Goal: Use online tool/utility: Utilize a website feature to perform a specific function

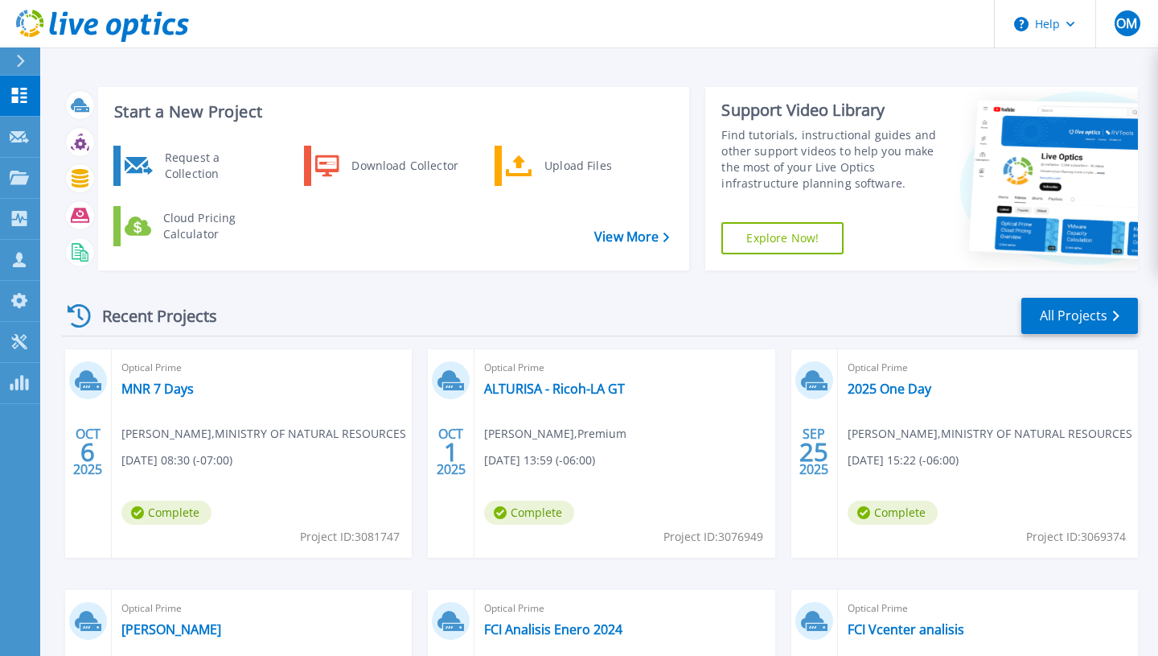
click at [191, 114] on h3 "Start a New Project" at bounding box center [391, 112] width 555 height 18
click at [538, 154] on div "Upload Files" at bounding box center [596, 166] width 119 height 32
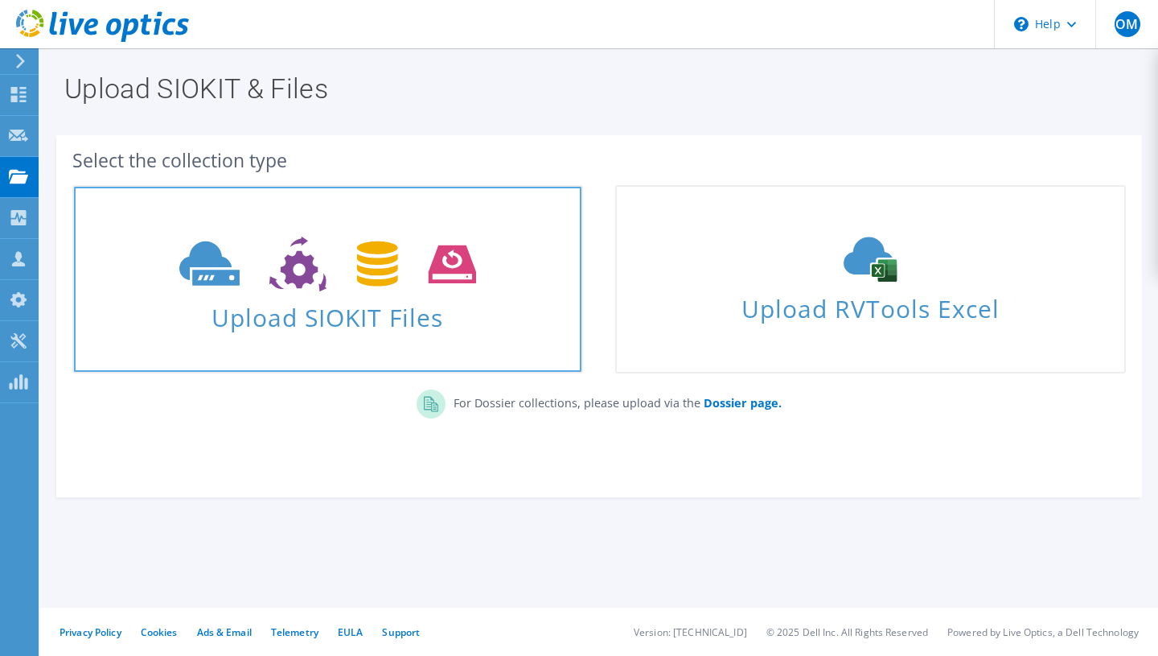
click at [413, 306] on span "Upload SIOKIT Files" at bounding box center [328, 312] width 508 height 35
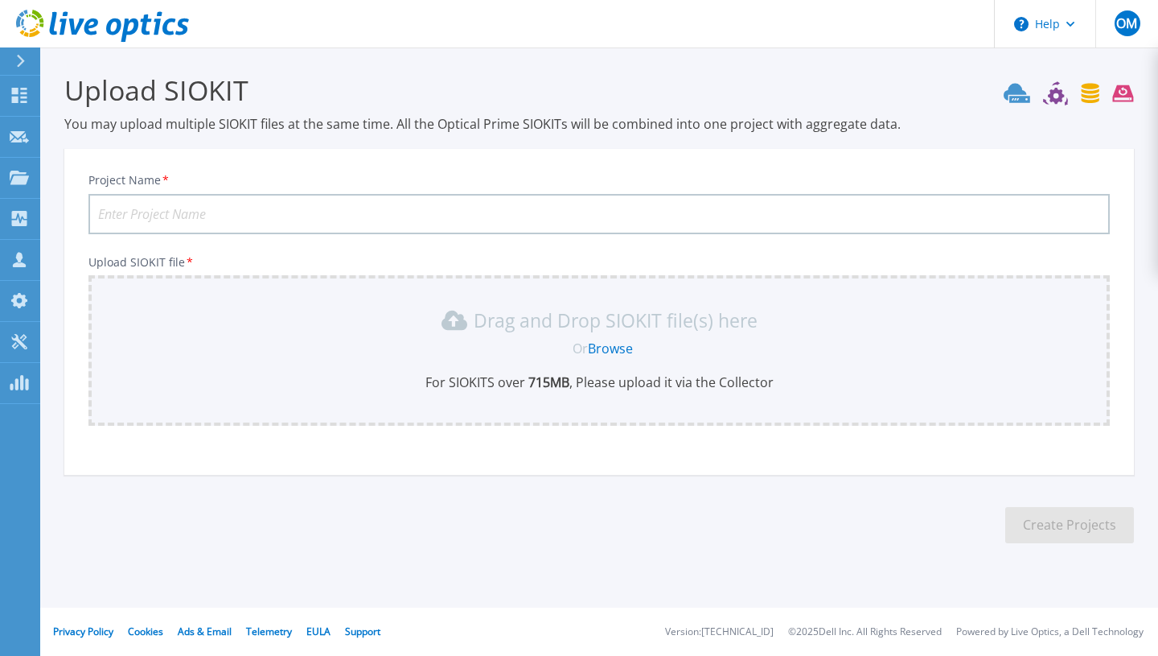
click at [324, 339] on div "Or Browse" at bounding box center [603, 348] width 996 height 18
click at [603, 344] on link "Browse" at bounding box center [610, 348] width 45 height 18
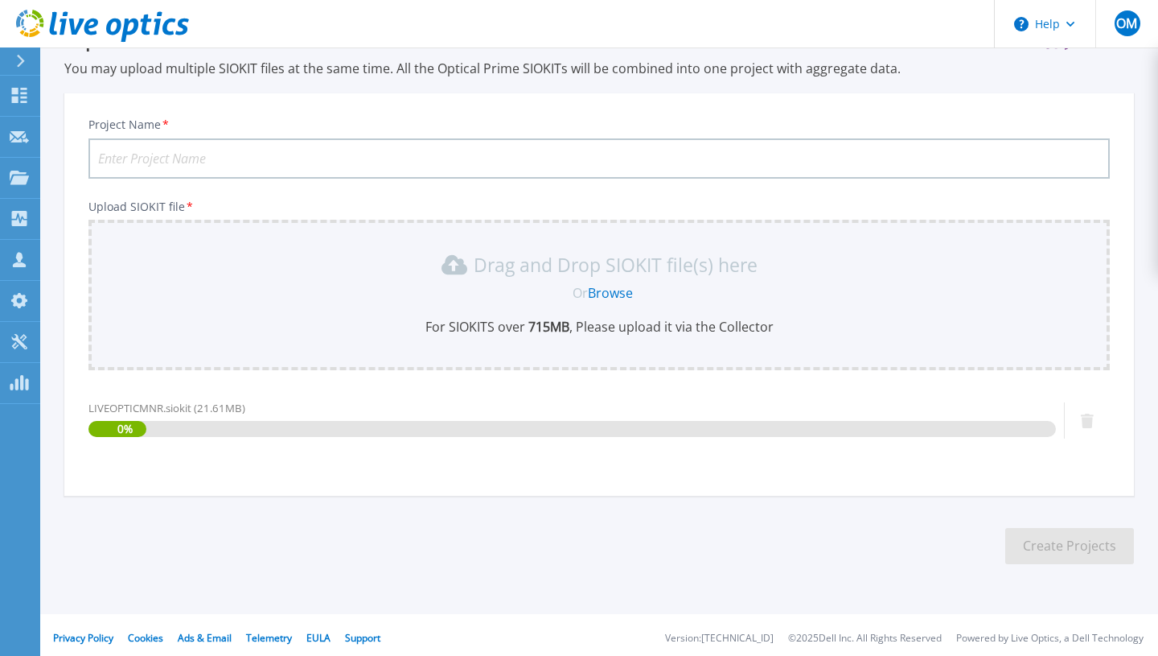
scroll to position [61, 0]
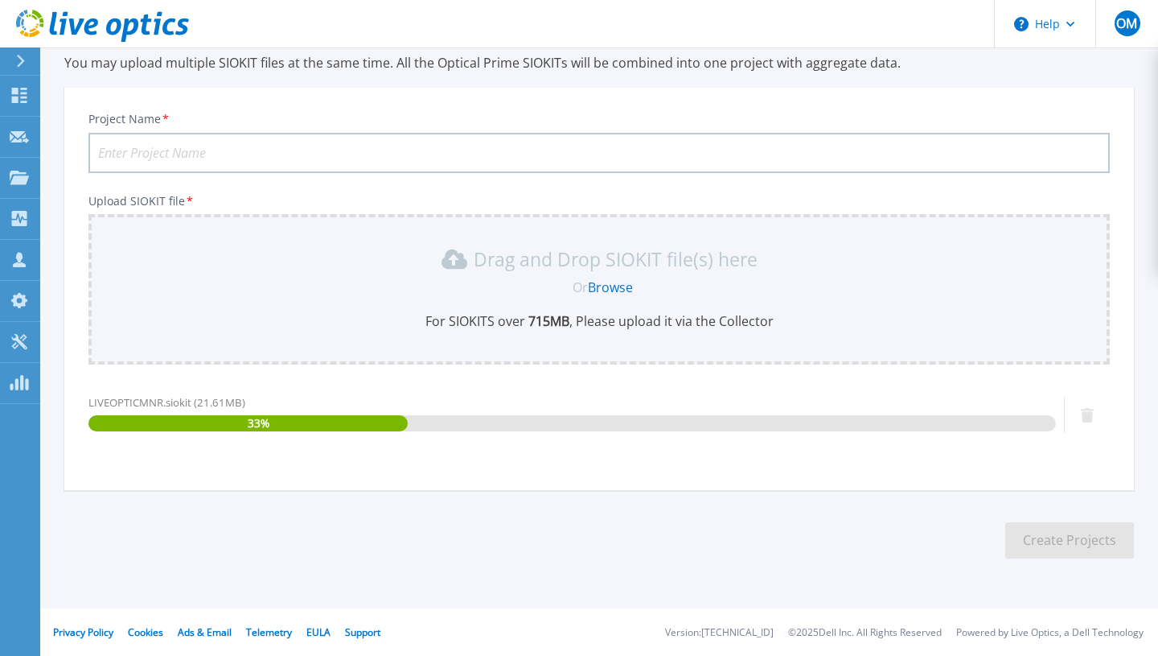
click at [271, 150] on input "Project Name *" at bounding box center [599, 153] width 1022 height 40
paste input "Ministry of Natural Resources MNR BZ 2025-01 2"
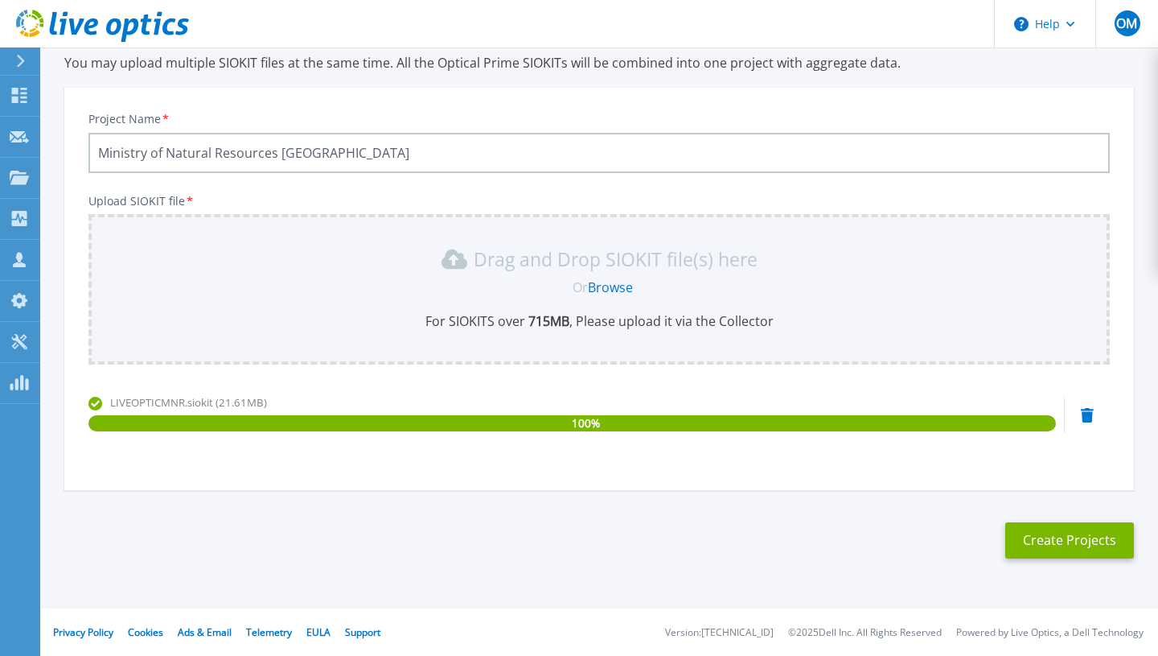
type input "Ministry of Natural Resources [GEOGRAPHIC_DATA]"
click at [1039, 546] on button "Create Projects" at bounding box center [1070, 540] width 129 height 36
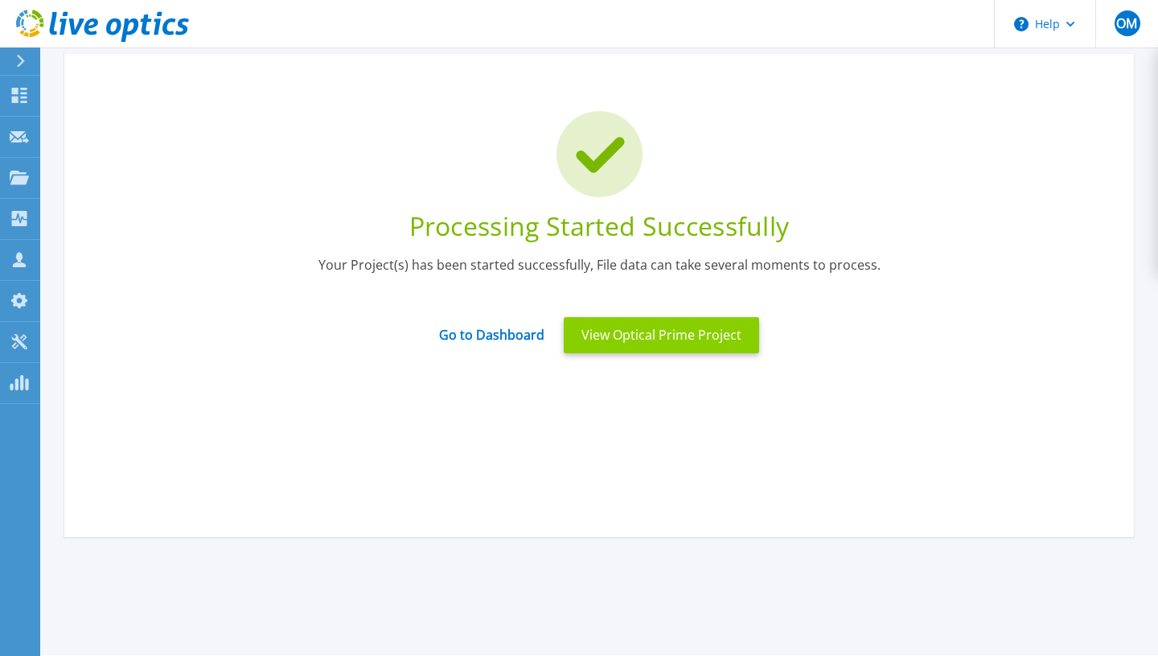
click at [589, 327] on button "View Optical Prime Project" at bounding box center [661, 335] width 195 height 36
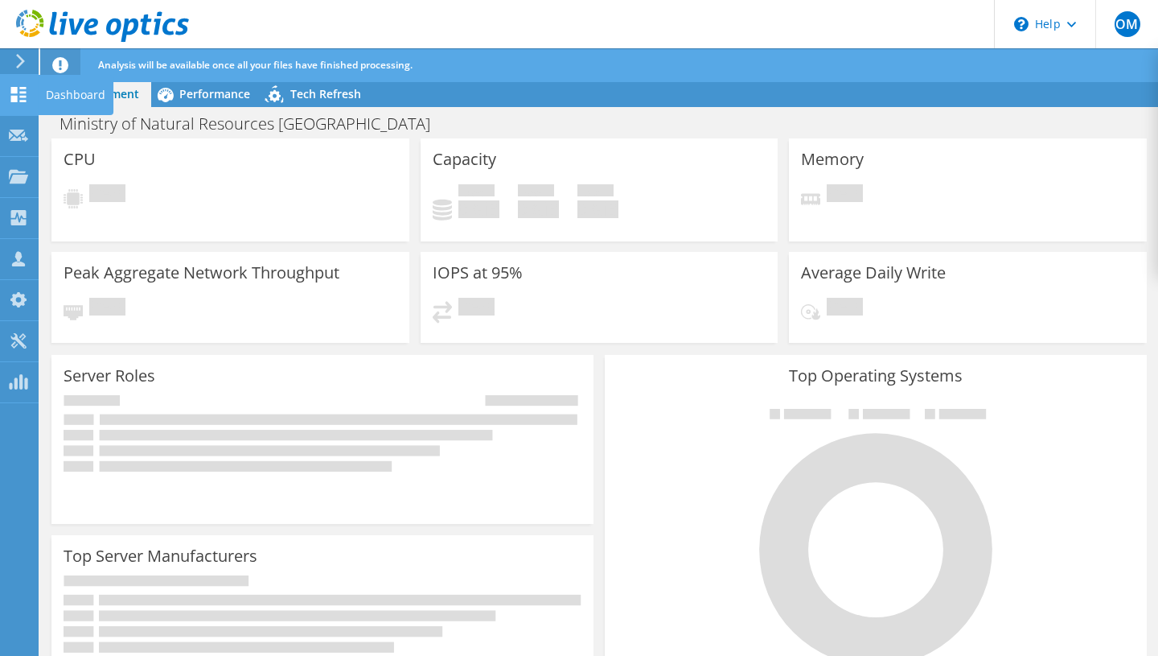
click at [57, 90] on div "Dashboard" at bounding box center [76, 95] width 76 height 40
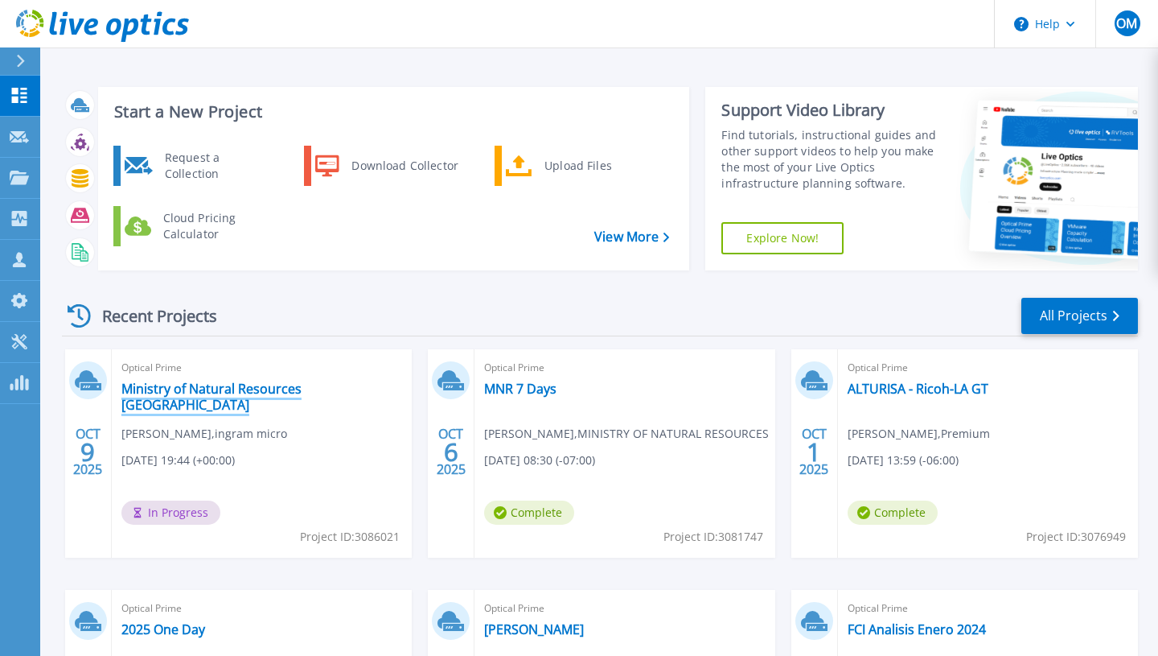
click at [268, 391] on link "Ministry of Natural Resources [GEOGRAPHIC_DATA]" at bounding box center [261, 397] width 281 height 32
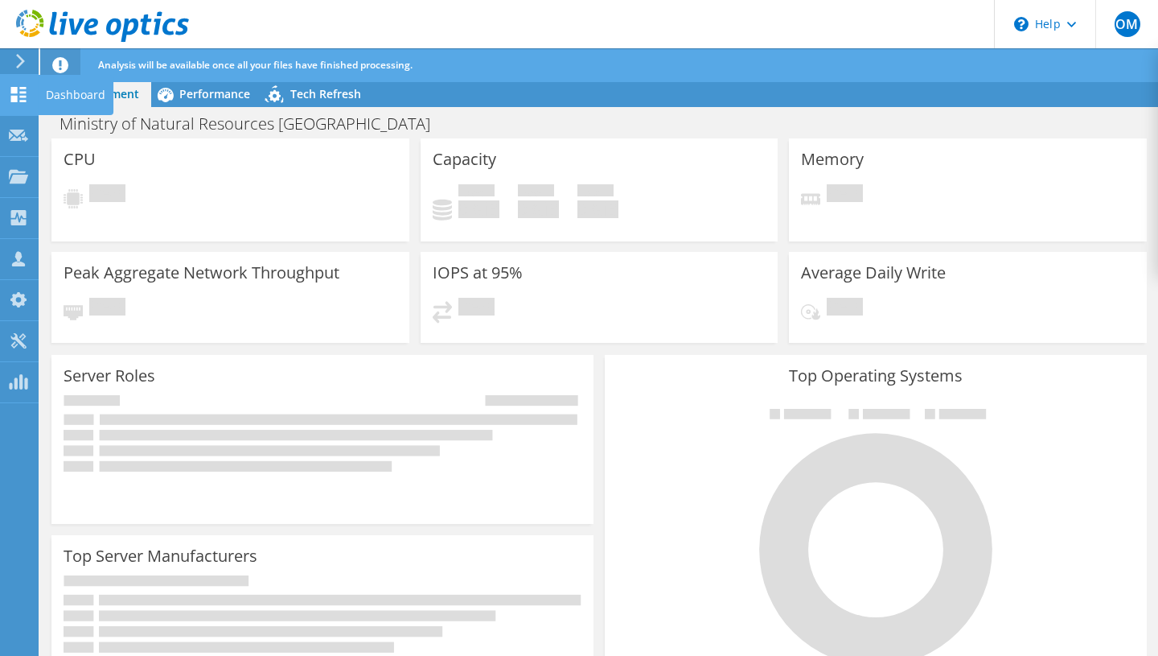
click at [20, 97] on use at bounding box center [18, 94] width 15 height 15
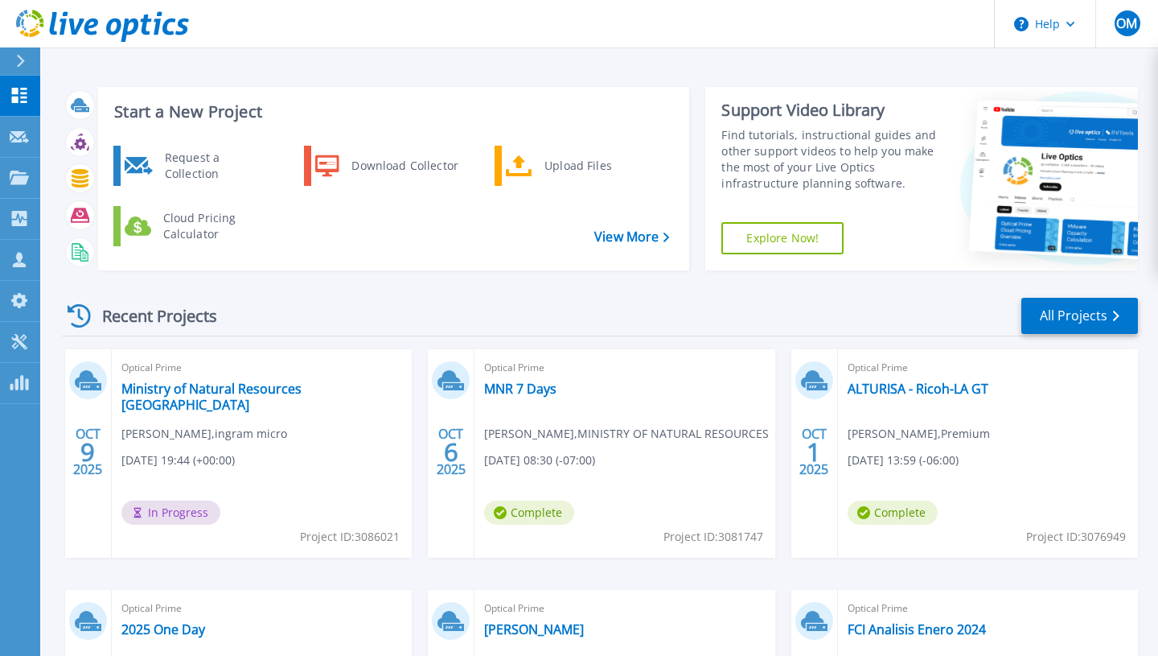
click at [265, 497] on div "Optical Prime Ministry of Natural Resources Belize [PERSON_NAME] , [PERSON_NAME…" at bounding box center [262, 453] width 300 height 208
click at [269, 389] on link "Ministry of Natural Resources [GEOGRAPHIC_DATA]" at bounding box center [261, 397] width 281 height 32
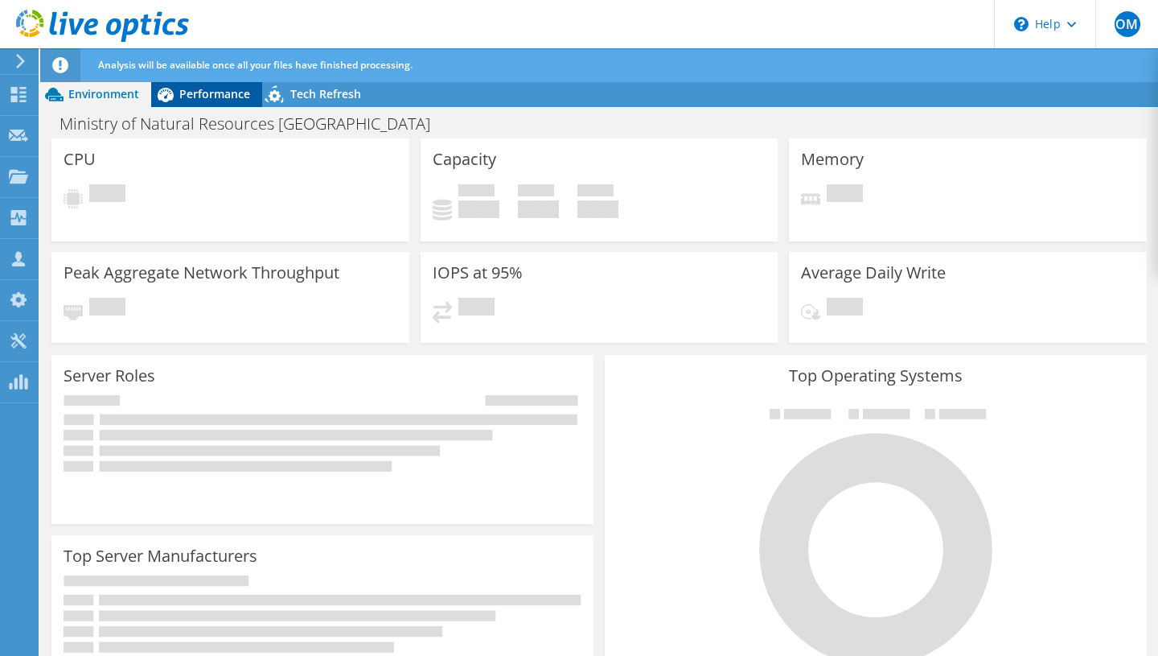
click at [213, 98] on span "Performance" at bounding box center [214, 93] width 71 height 15
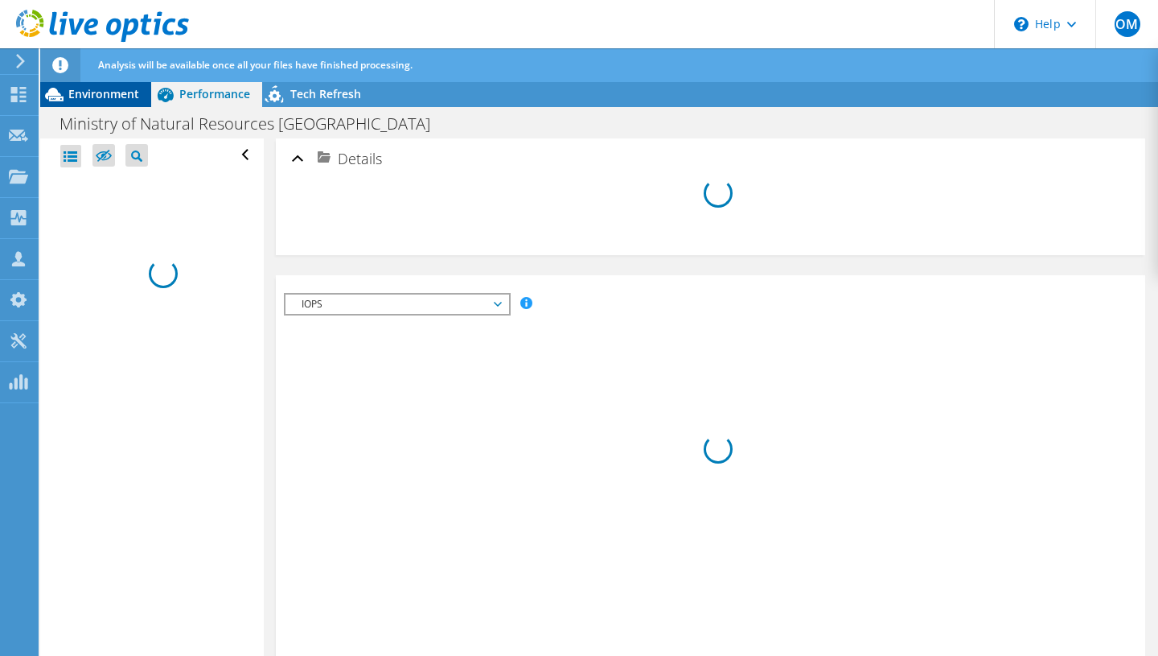
click at [123, 92] on span "Environment" at bounding box center [103, 93] width 71 height 15
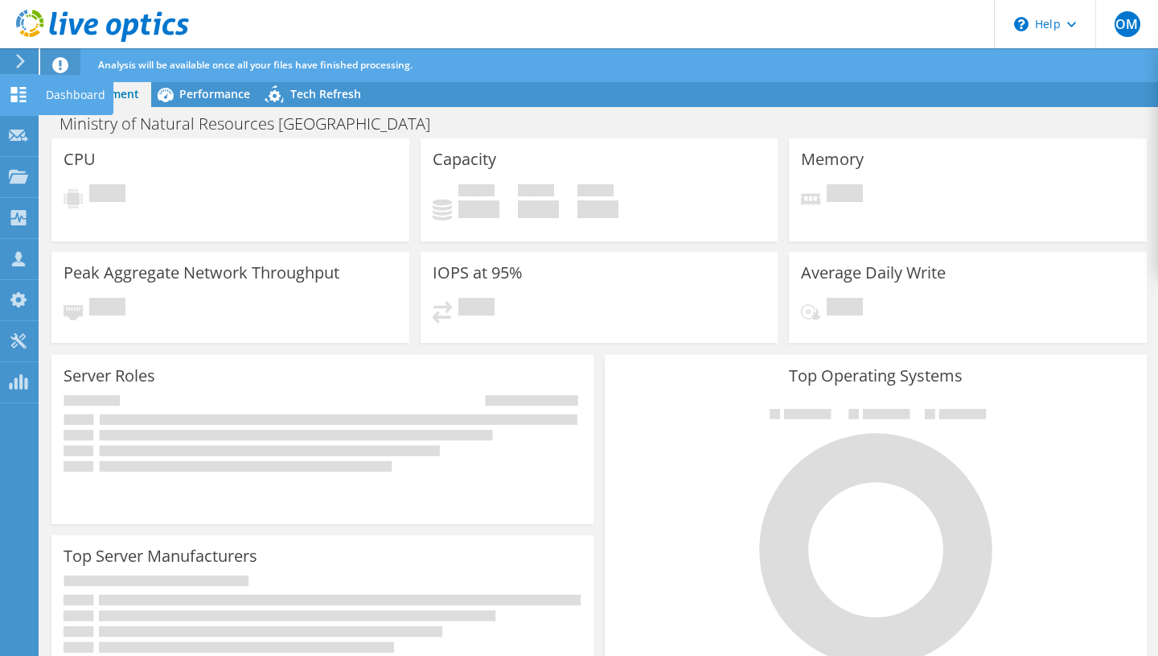
click at [64, 95] on div "Dashboard" at bounding box center [76, 95] width 76 height 40
